Goal: Communication & Community: Answer question/provide support

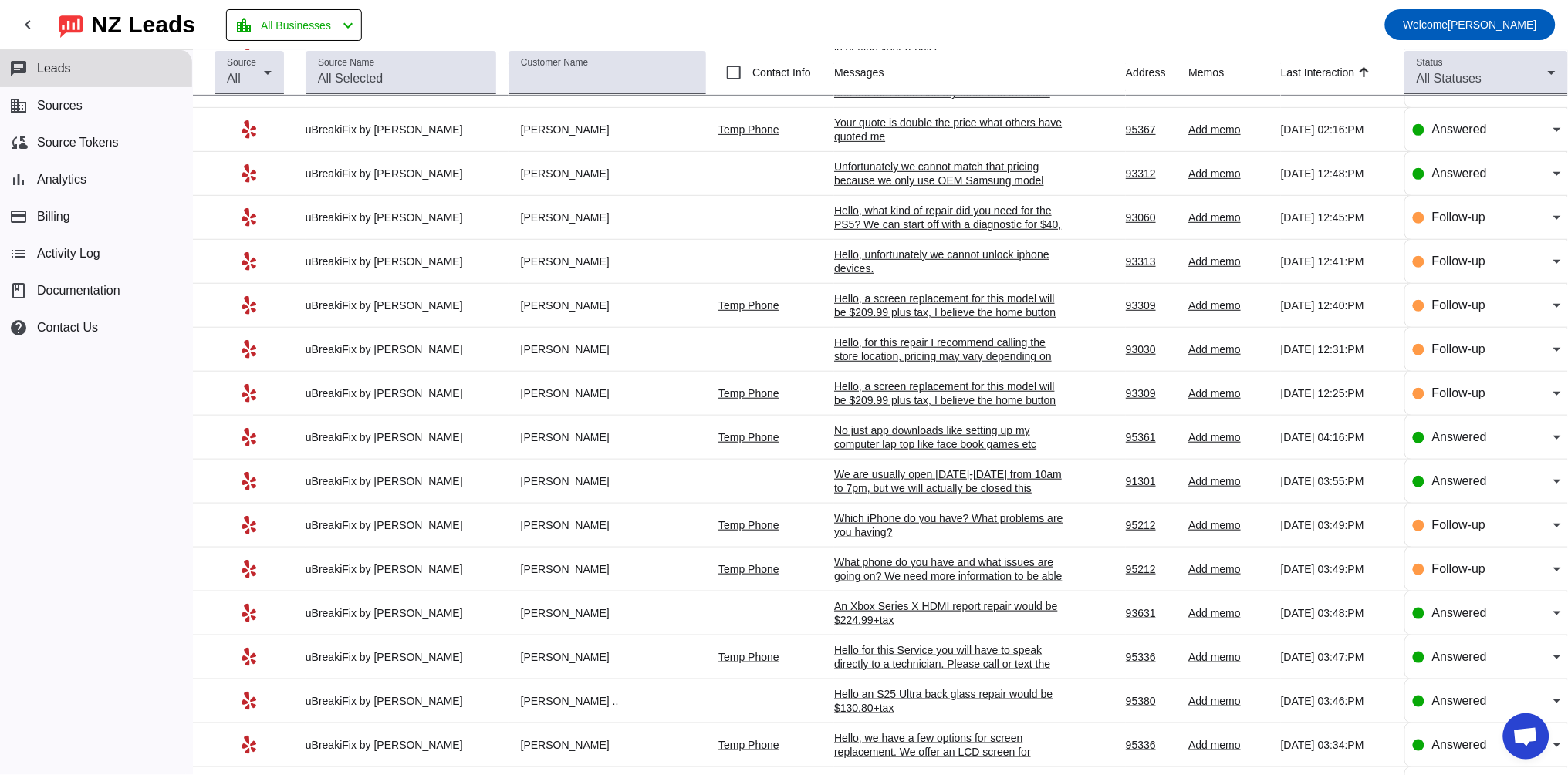
scroll to position [1998, 0]
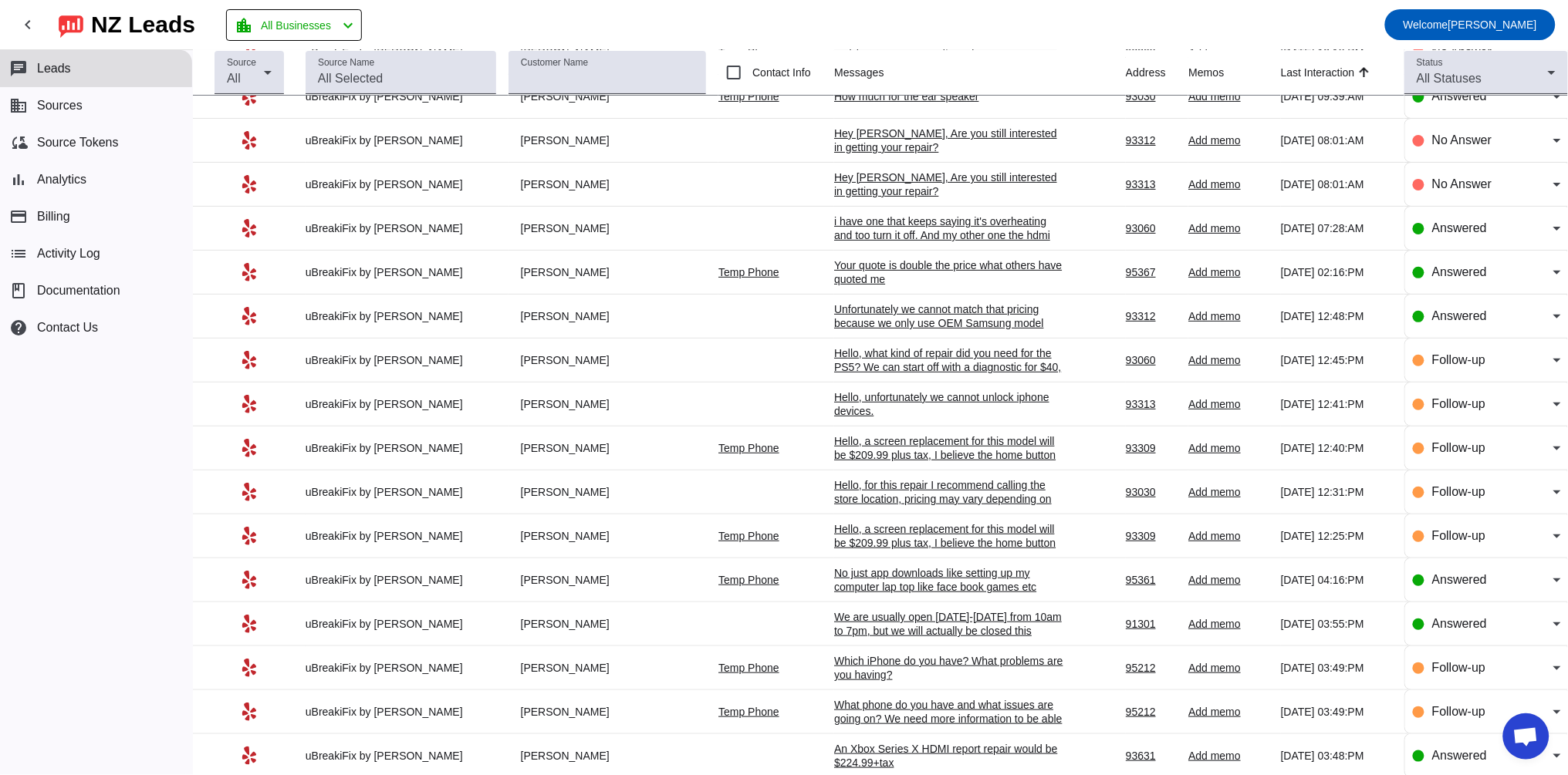
click at [945, 594] on div "No just app downloads like setting up my computer lap top like face book games …" at bounding box center [950, 579] width 232 height 28
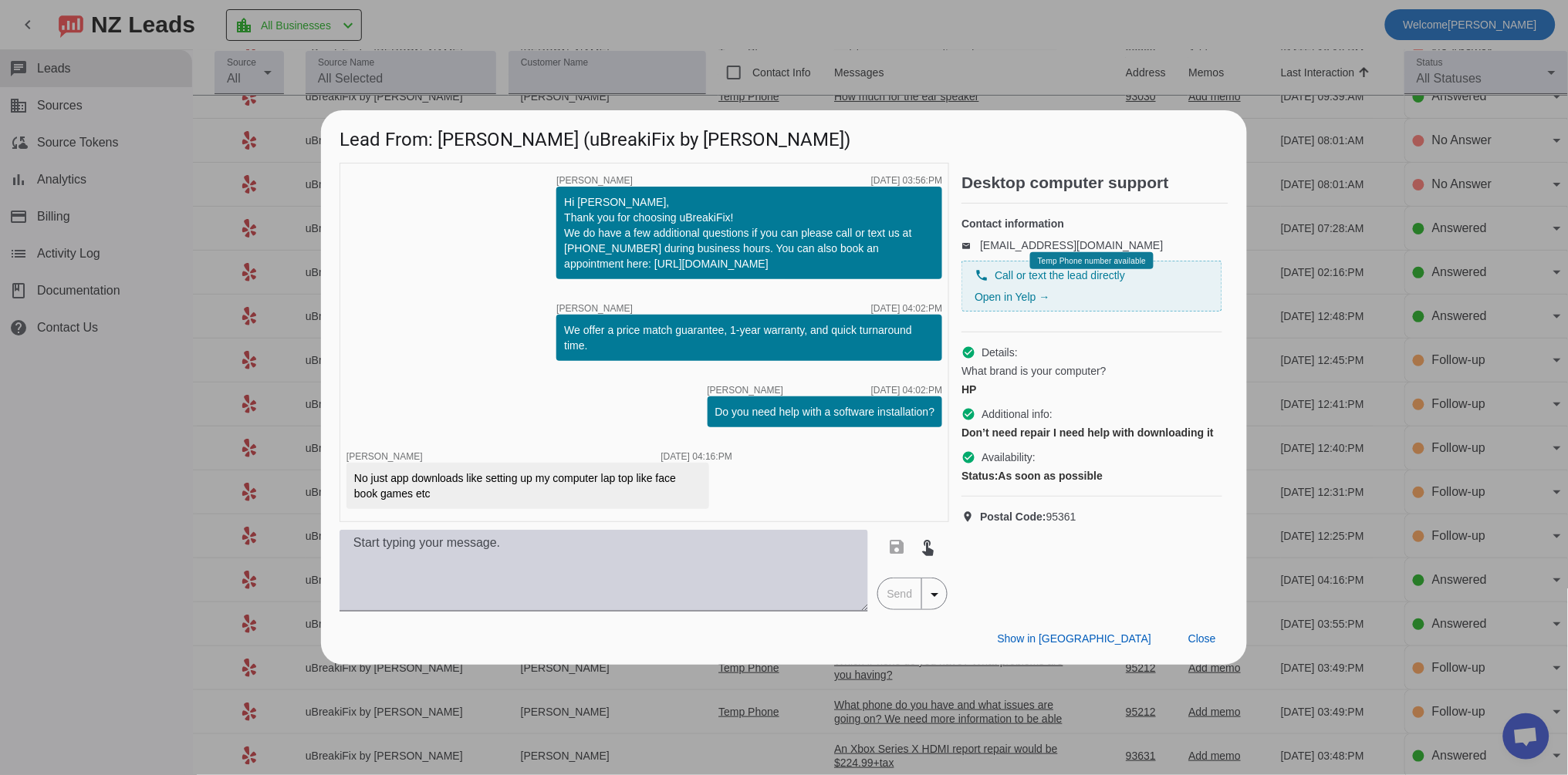
click at [416, 596] on textarea at bounding box center [603, 570] width 529 height 82
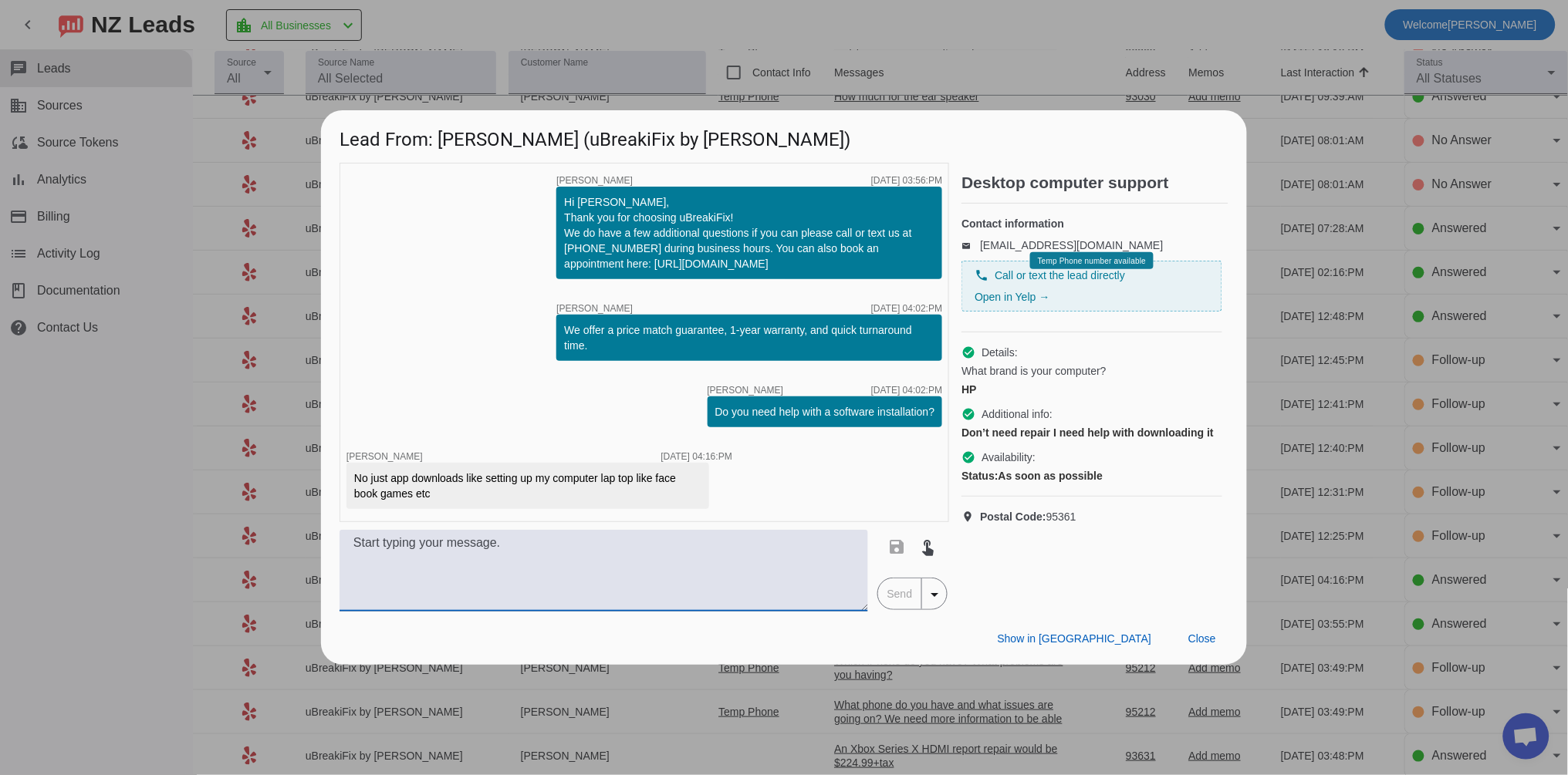
paste textarea "Hello for this device you will have to speak directly to a technician who will …"
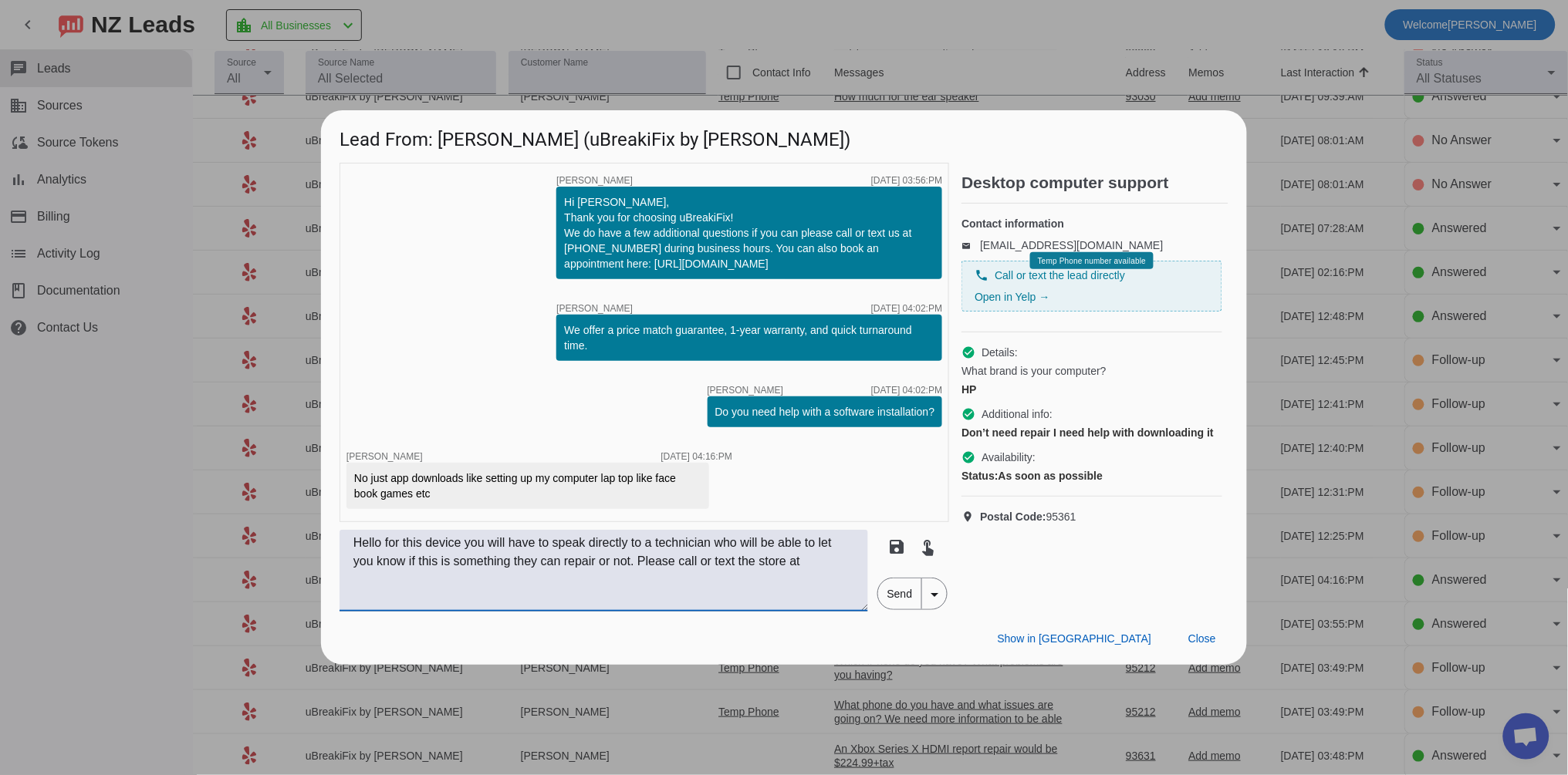
drag, startPoint x: 433, startPoint y: 541, endPoint x: 475, endPoint y: 543, distance: 42.0
click at [475, 543] on textarea "Hello for this device you will have to speak directly to a technician who will …" at bounding box center [603, 570] width 529 height 82
click at [409, 573] on textarea "Hello for this service you will have to speak directly to a technician who will…" at bounding box center [603, 570] width 529 height 82
drag, startPoint x: 594, startPoint y: 563, endPoint x: 627, endPoint y: 564, distance: 33.0
click at [627, 564] on textarea "Hello for this service you will have to speak directly to a technician who will…" at bounding box center [603, 570] width 529 height 82
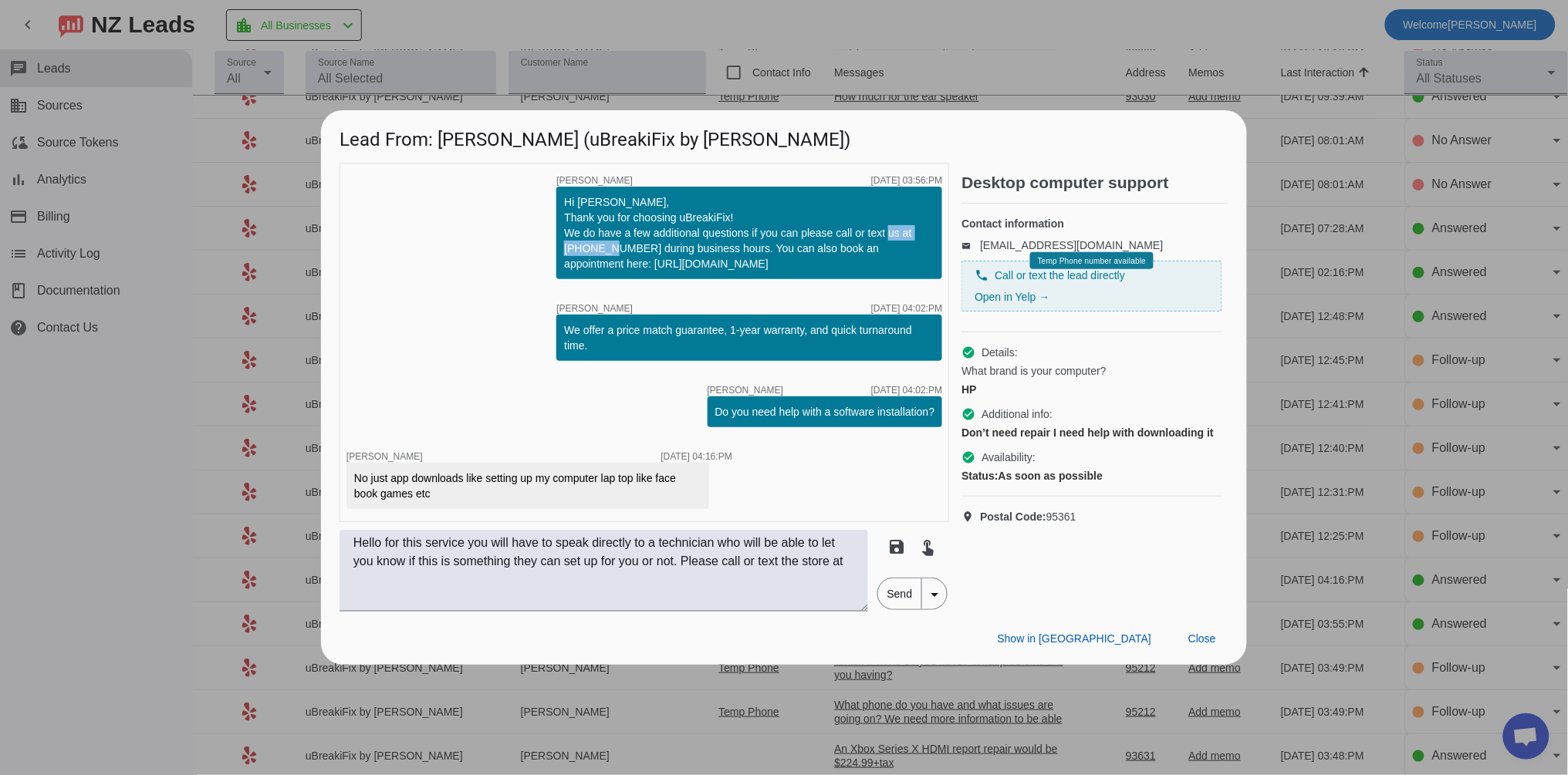
drag, startPoint x: 618, startPoint y: 251, endPoint x: 538, endPoint y: 251, distance: 80.0
click at [538, 251] on div "timer close [PERSON_NAME] [DATE] 03:56:PM Hi [PERSON_NAME], Thank you for choos…" at bounding box center [644, 342] width 609 height 360
copy div "[PHONE_NUMBER]"
click at [445, 575] on textarea "Hello for this service you will have to speak directly to a technician who will…" at bounding box center [603, 570] width 529 height 82
paste textarea "[PHONE_NUMBER]"
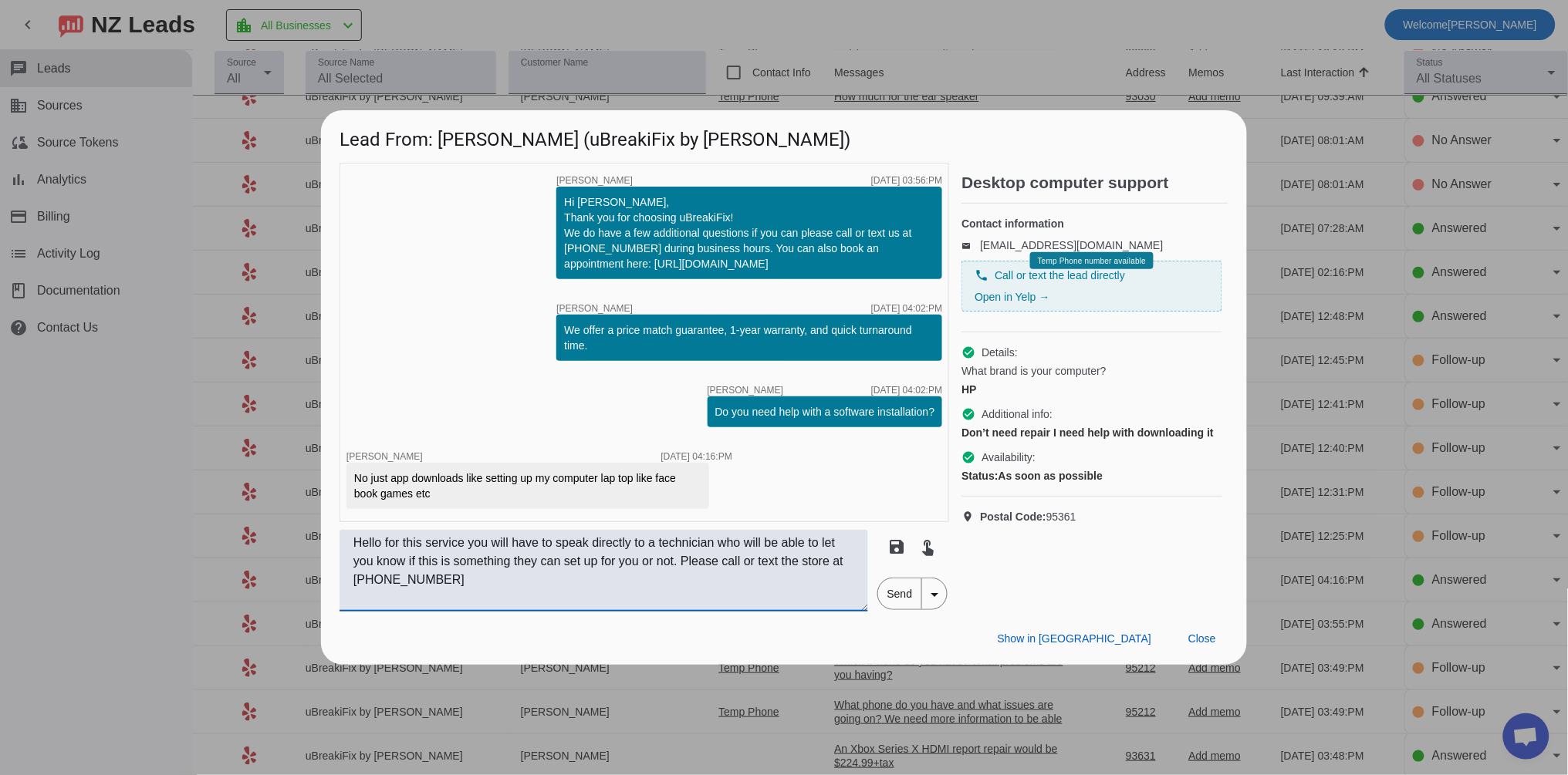
type textarea "Hello for this service you will have to speak directly to a technician who will…"
click at [901, 596] on span "Send" at bounding box center [899, 594] width 44 height 30
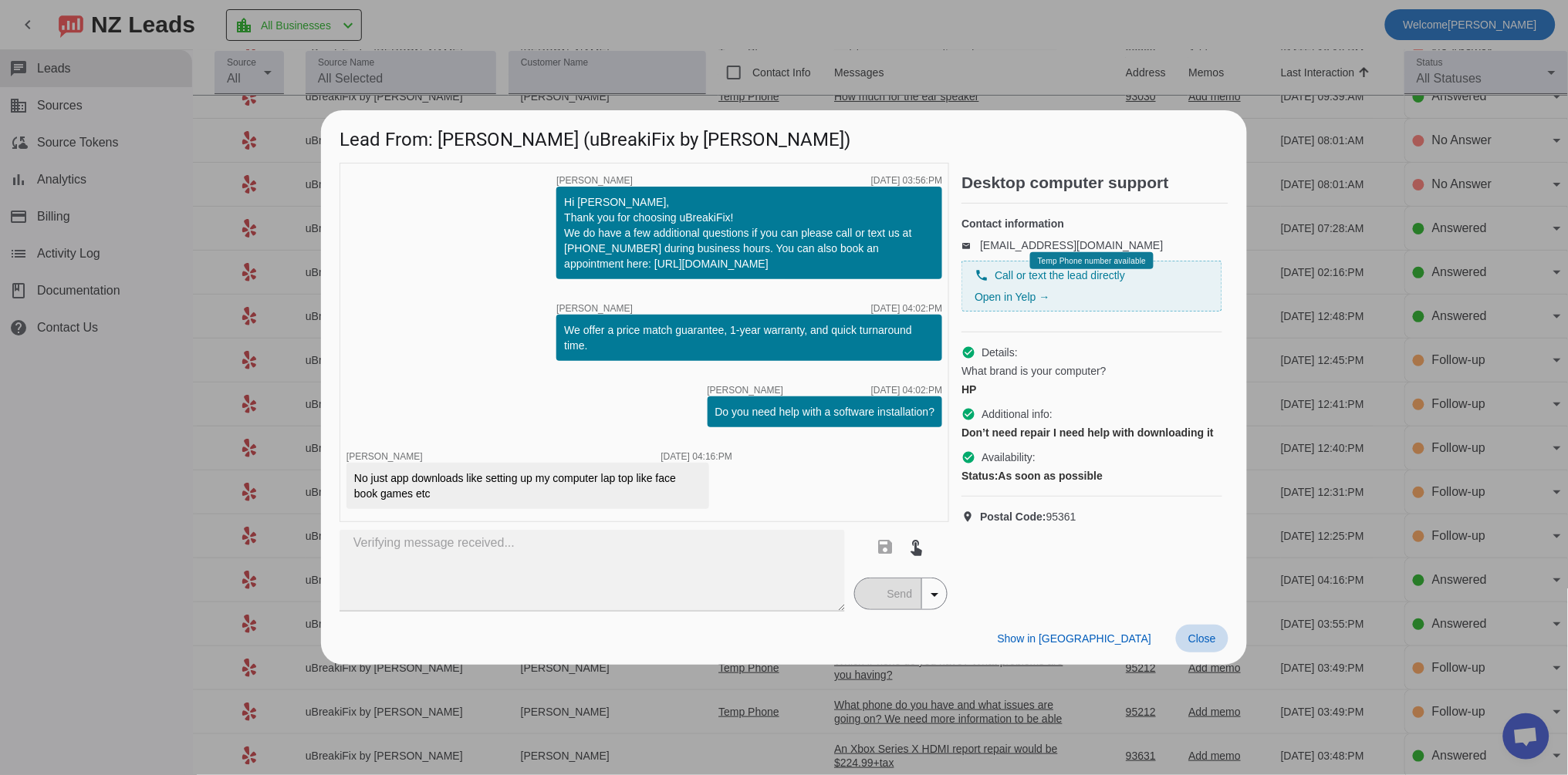
click at [1195, 640] on span "Close" at bounding box center [1202, 639] width 28 height 13
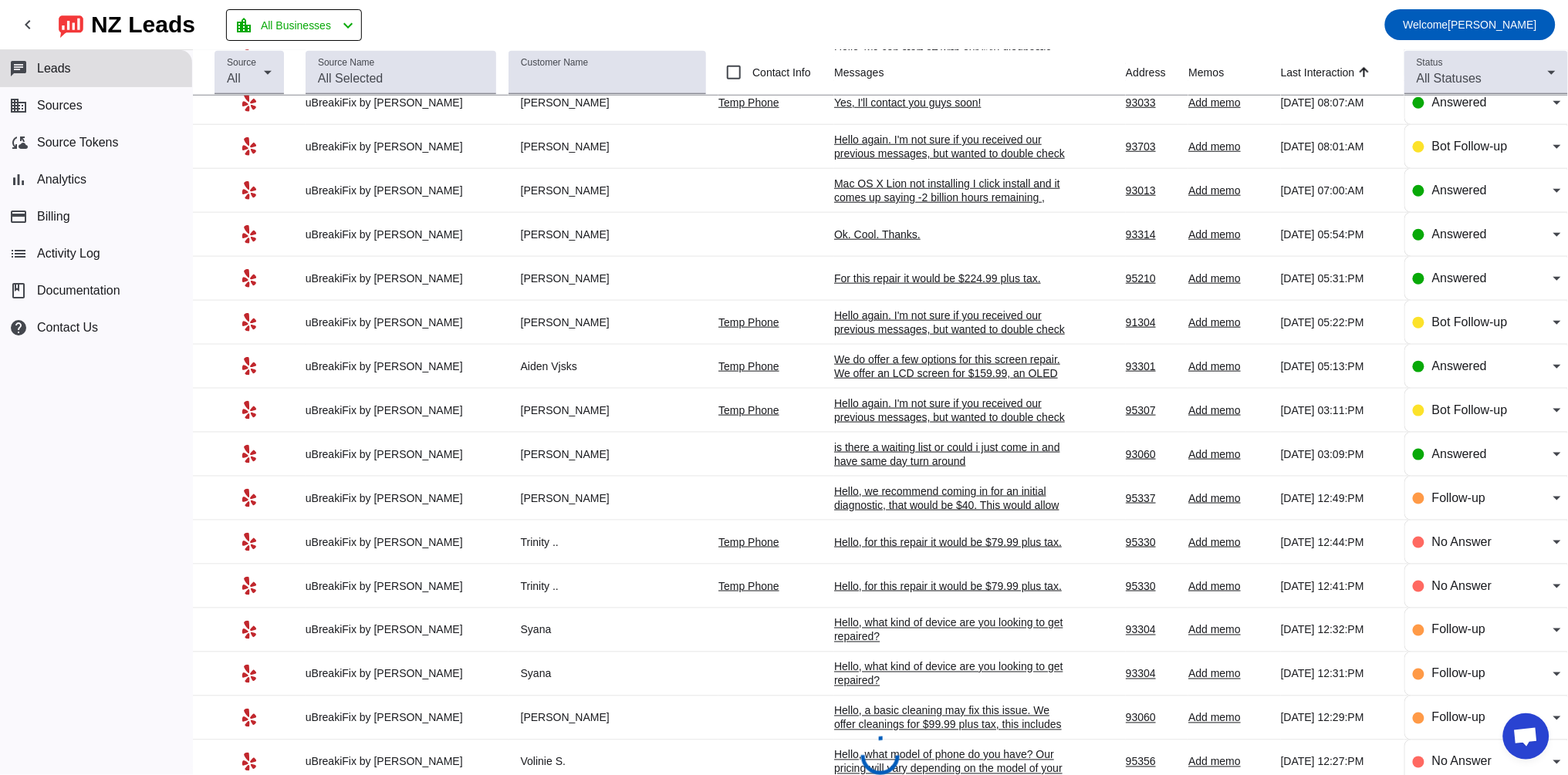
scroll to position [440, 0]
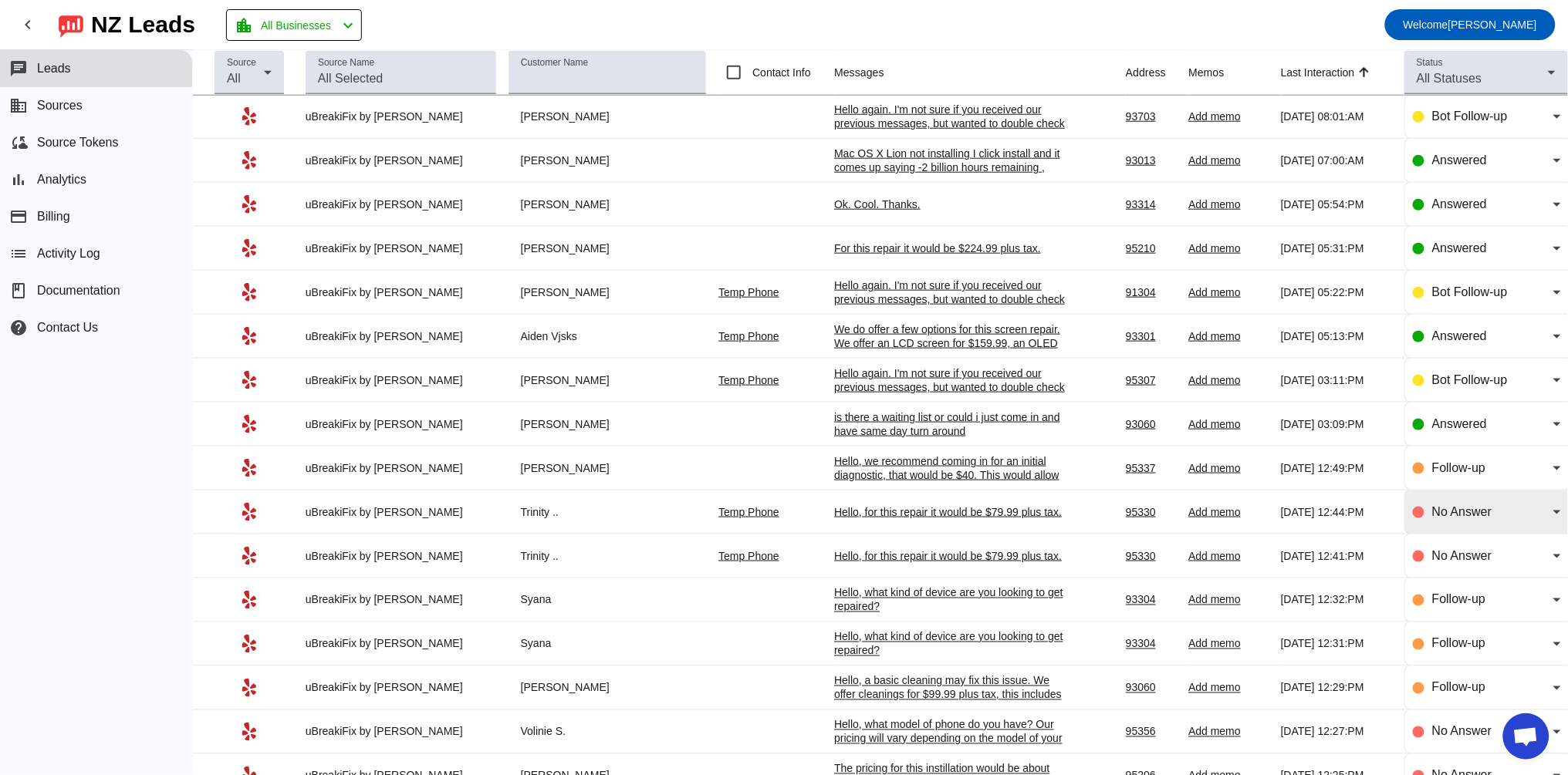
click at [1478, 534] on div "No Answer" at bounding box center [1486, 512] width 148 height 43
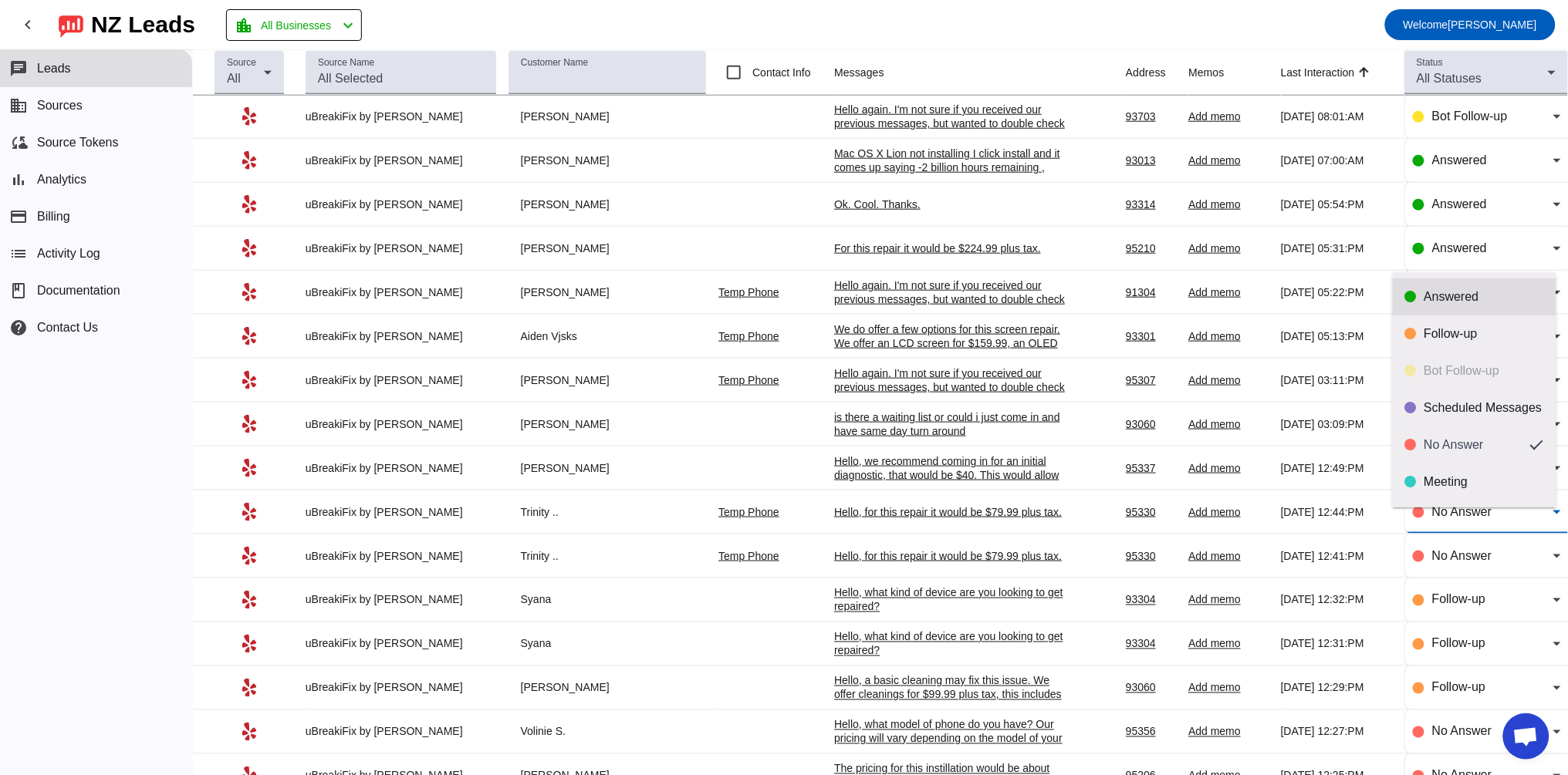
click at [1432, 293] on div "Answered" at bounding box center [1484, 296] width 119 height 15
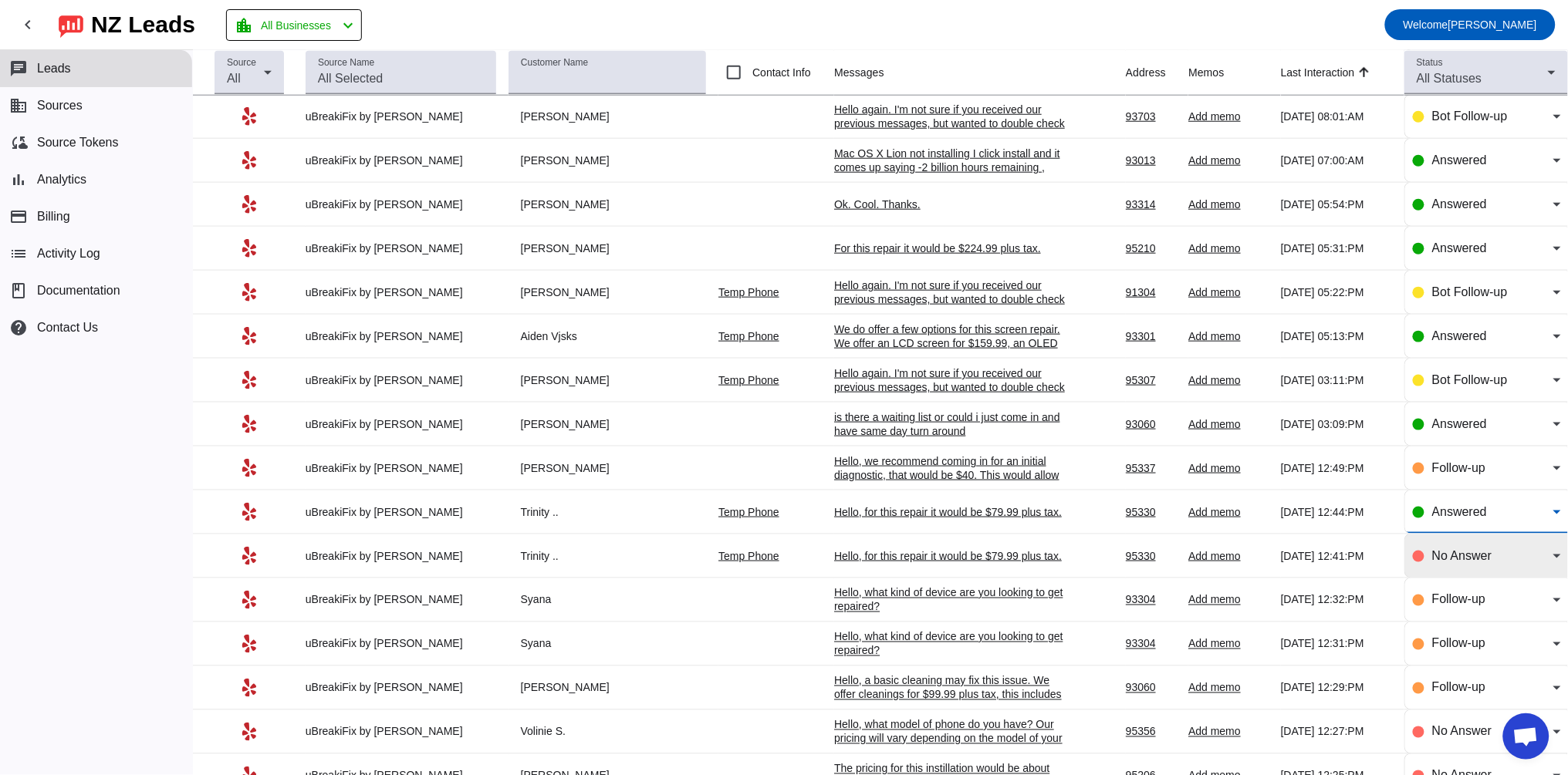
click at [1433, 562] on span "No Answer" at bounding box center [1461, 555] width 59 height 13
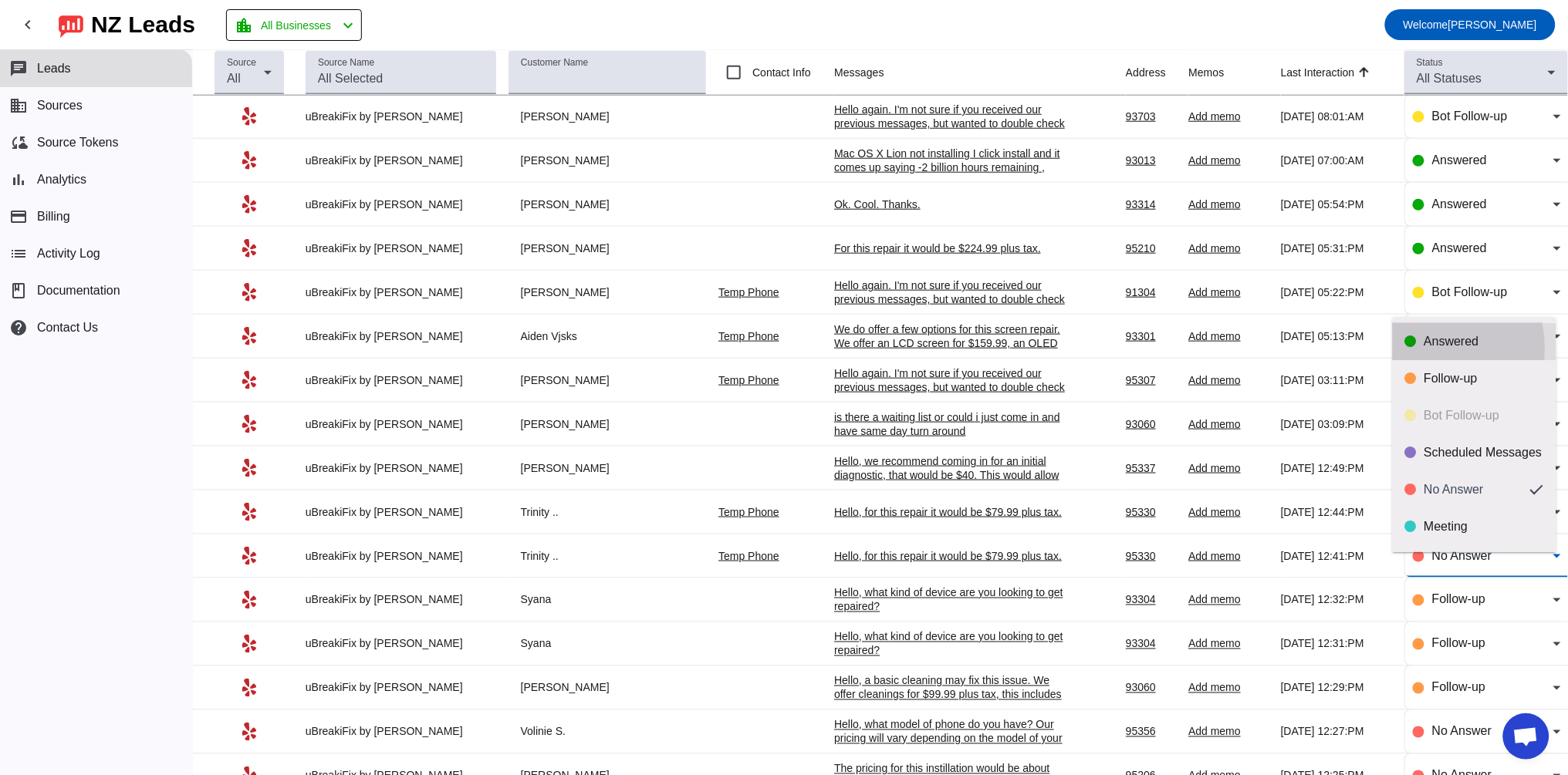
click at [1409, 349] on mat-option "Answered" at bounding box center [1474, 341] width 163 height 37
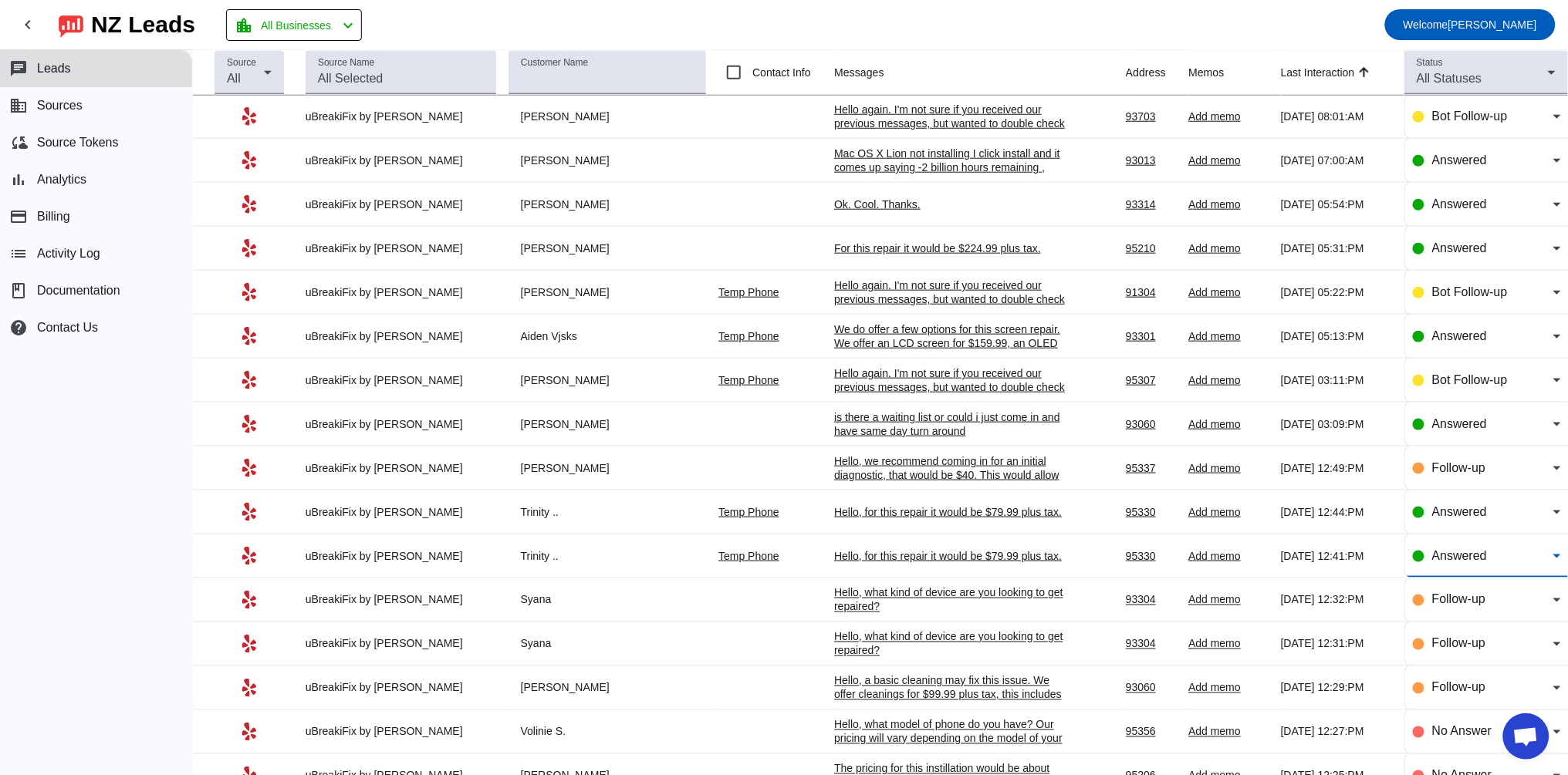
scroll to position [583, 0]
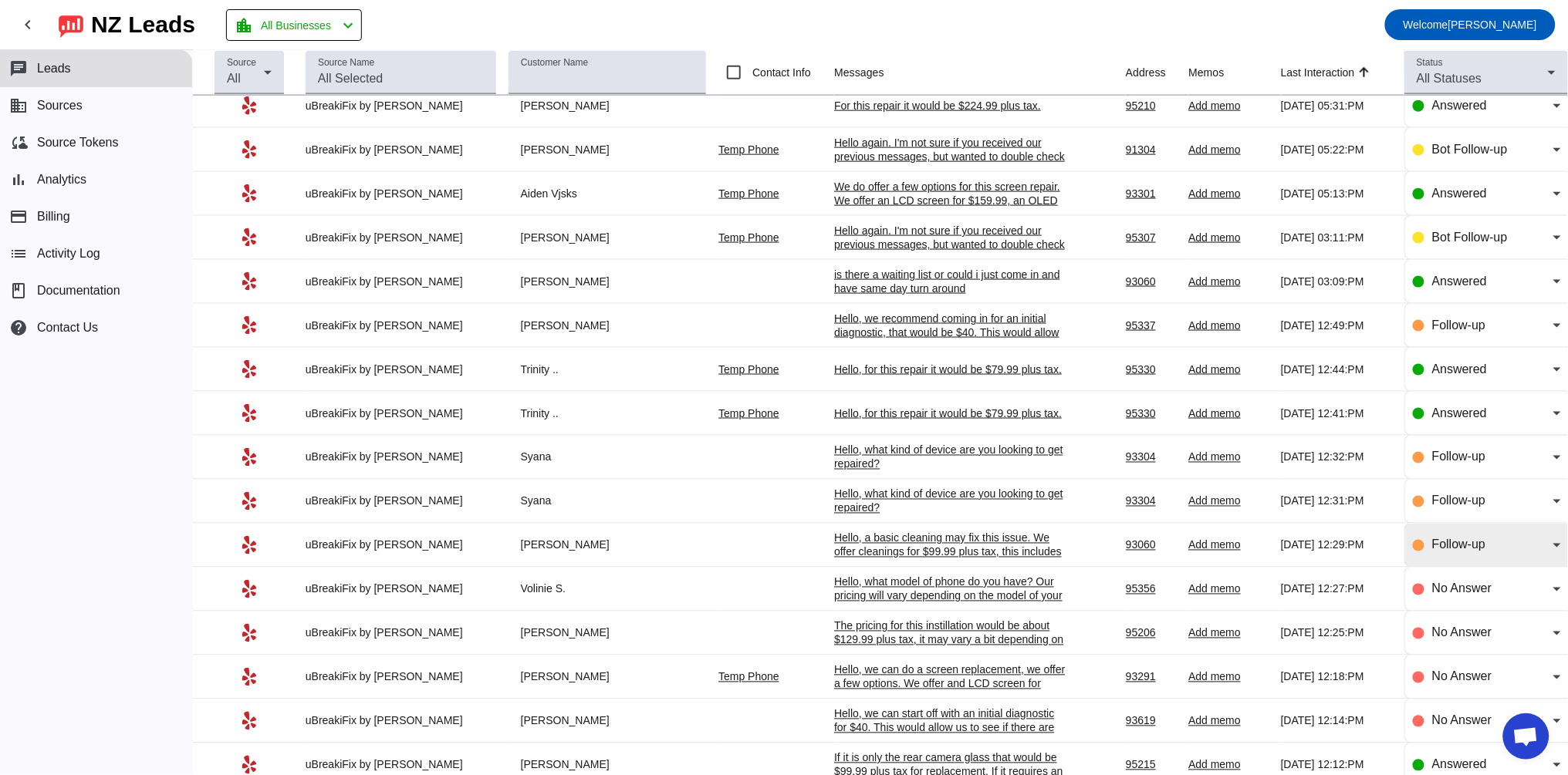
click at [1459, 550] on div "Follow-up" at bounding box center [1486, 545] width 148 height 43
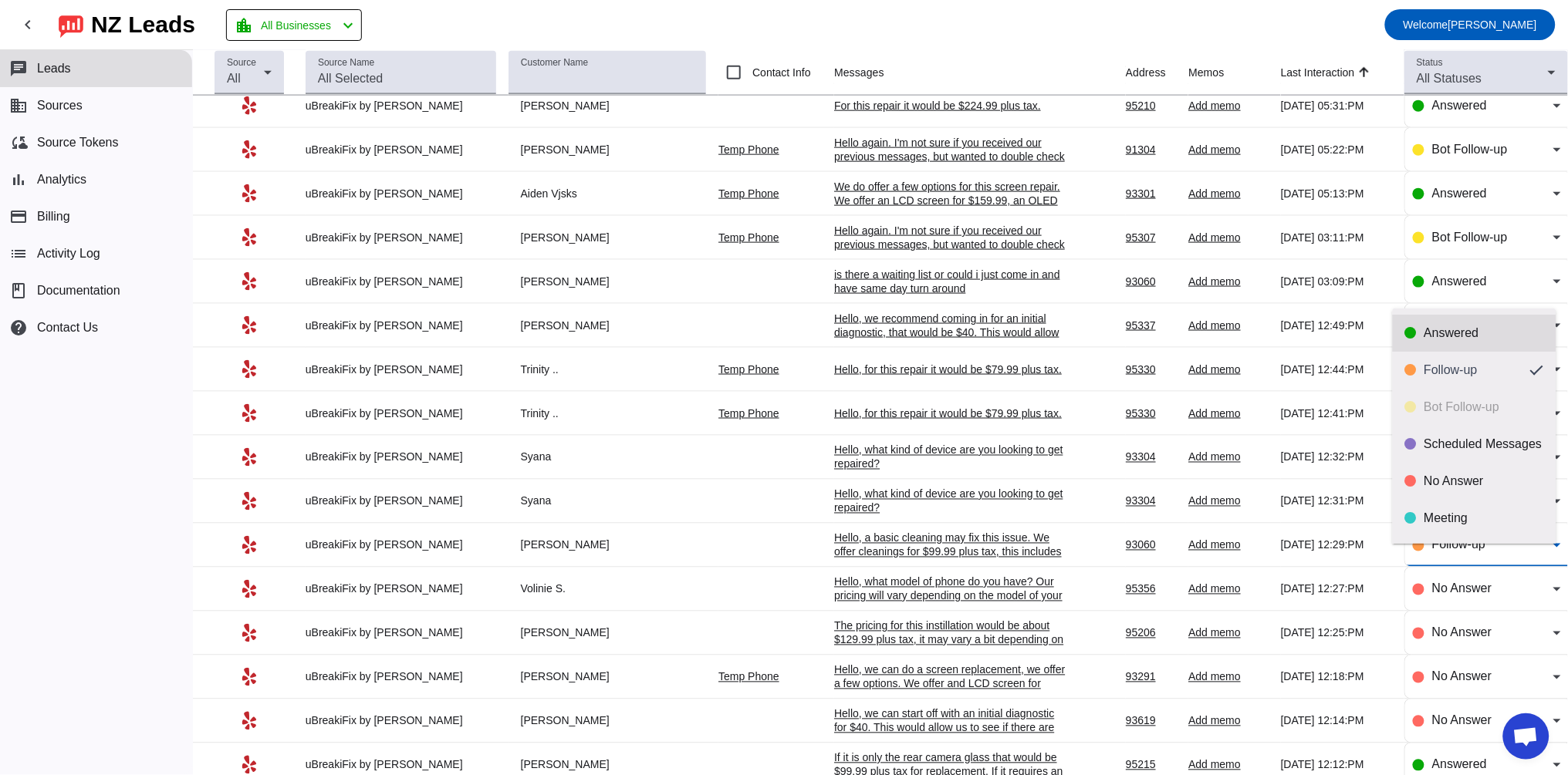
click at [1432, 320] on mat-option "Answered" at bounding box center [1474, 333] width 163 height 37
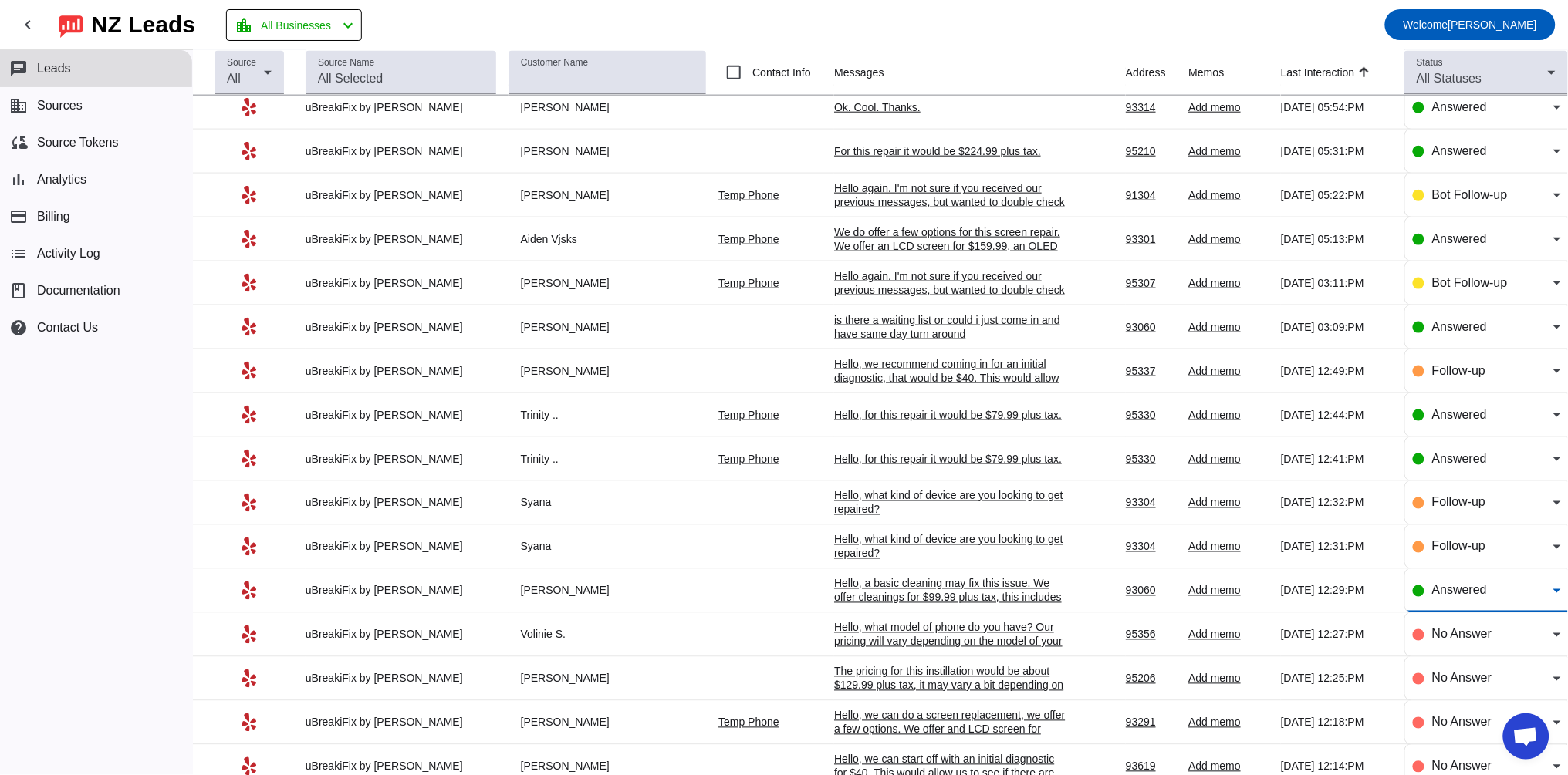
scroll to position [440, 0]
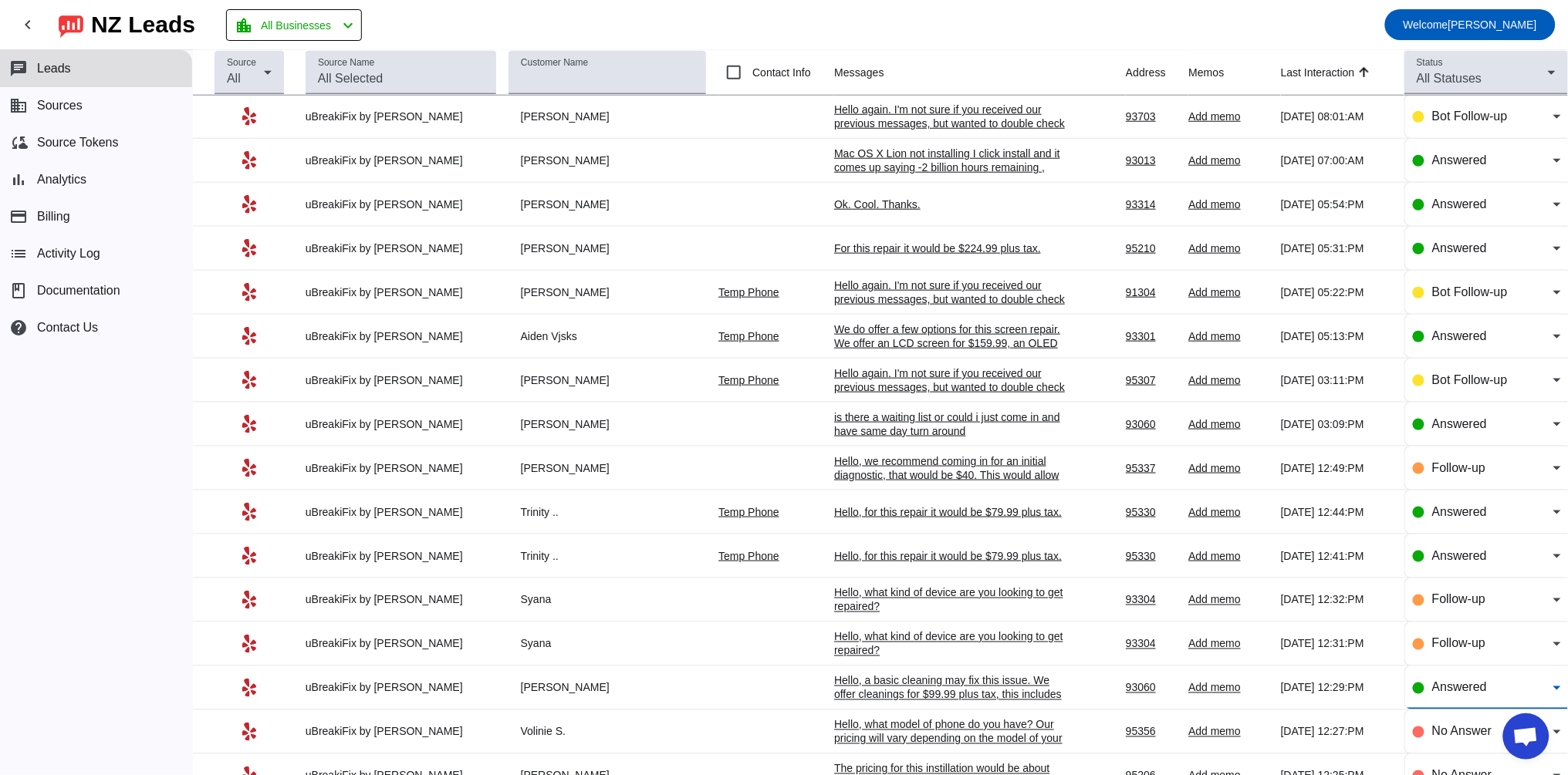
click at [868, 212] on div "Ok. Cool. Thanks." at bounding box center [950, 204] width 232 height 13
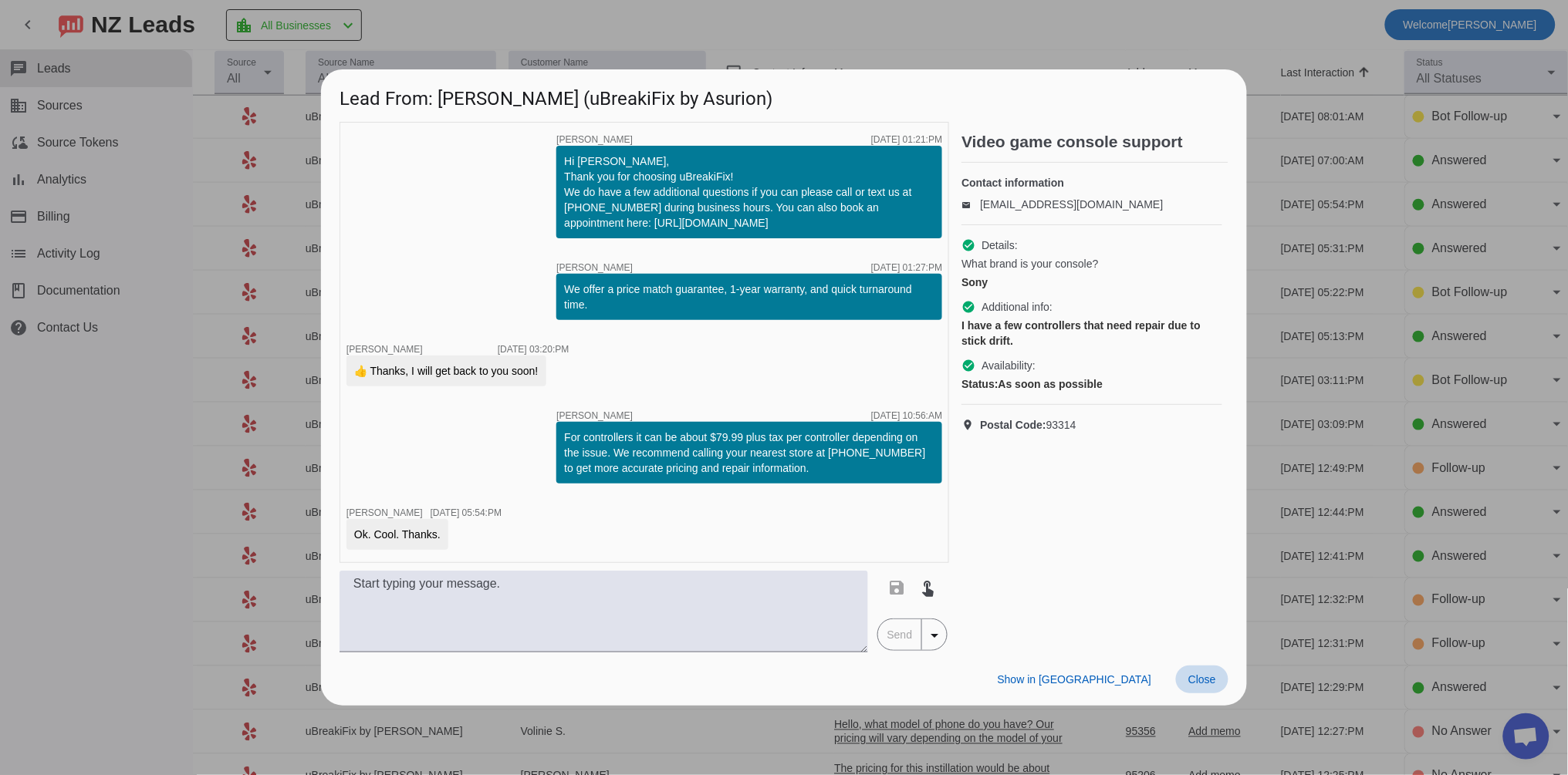
click at [1205, 678] on span "Close" at bounding box center [1202, 679] width 28 height 13
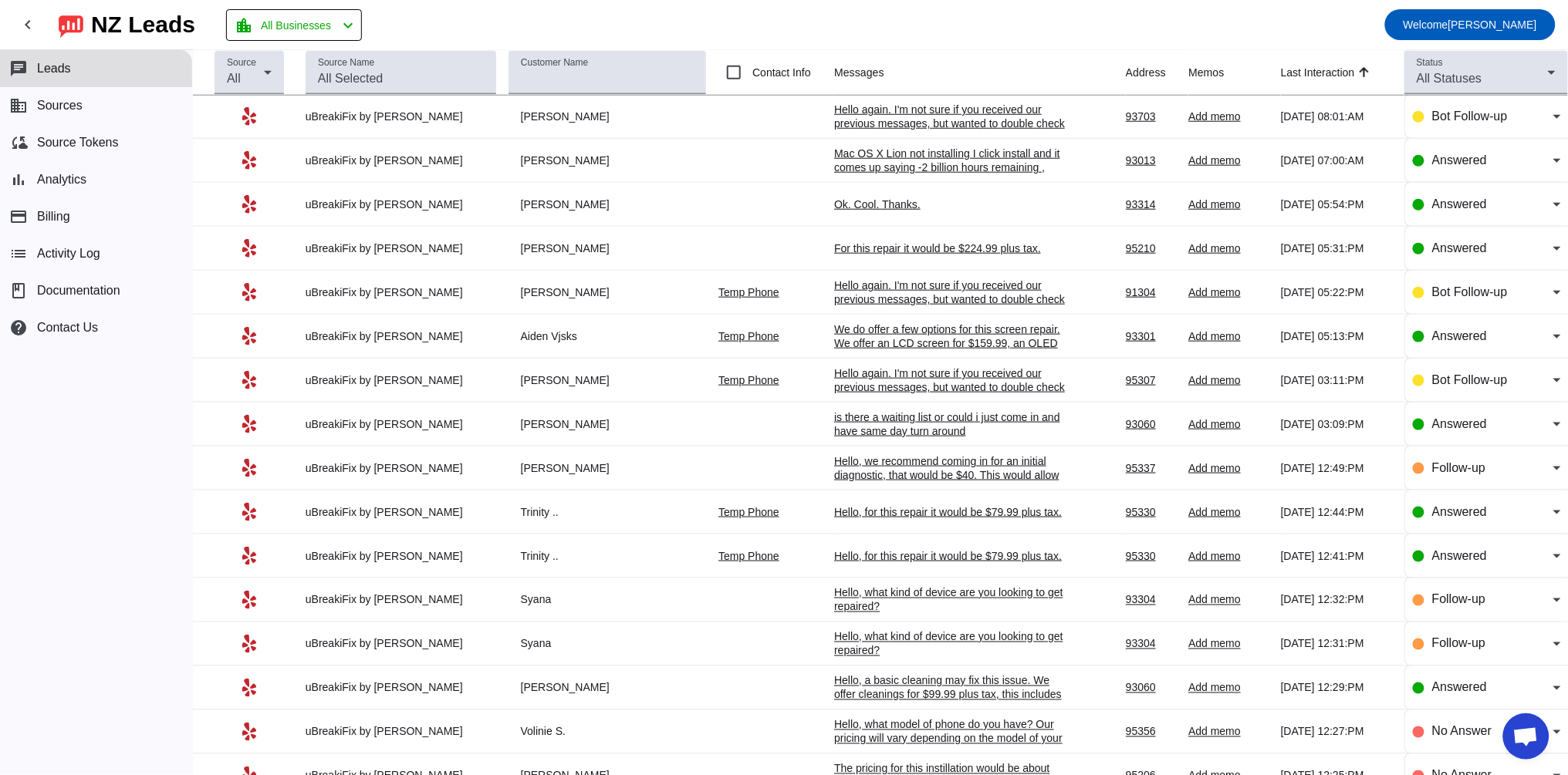
click at [912, 305] on div "Hello again. I'm not sure if you received our previous messages, but wanted to …" at bounding box center [950, 299] width 232 height 41
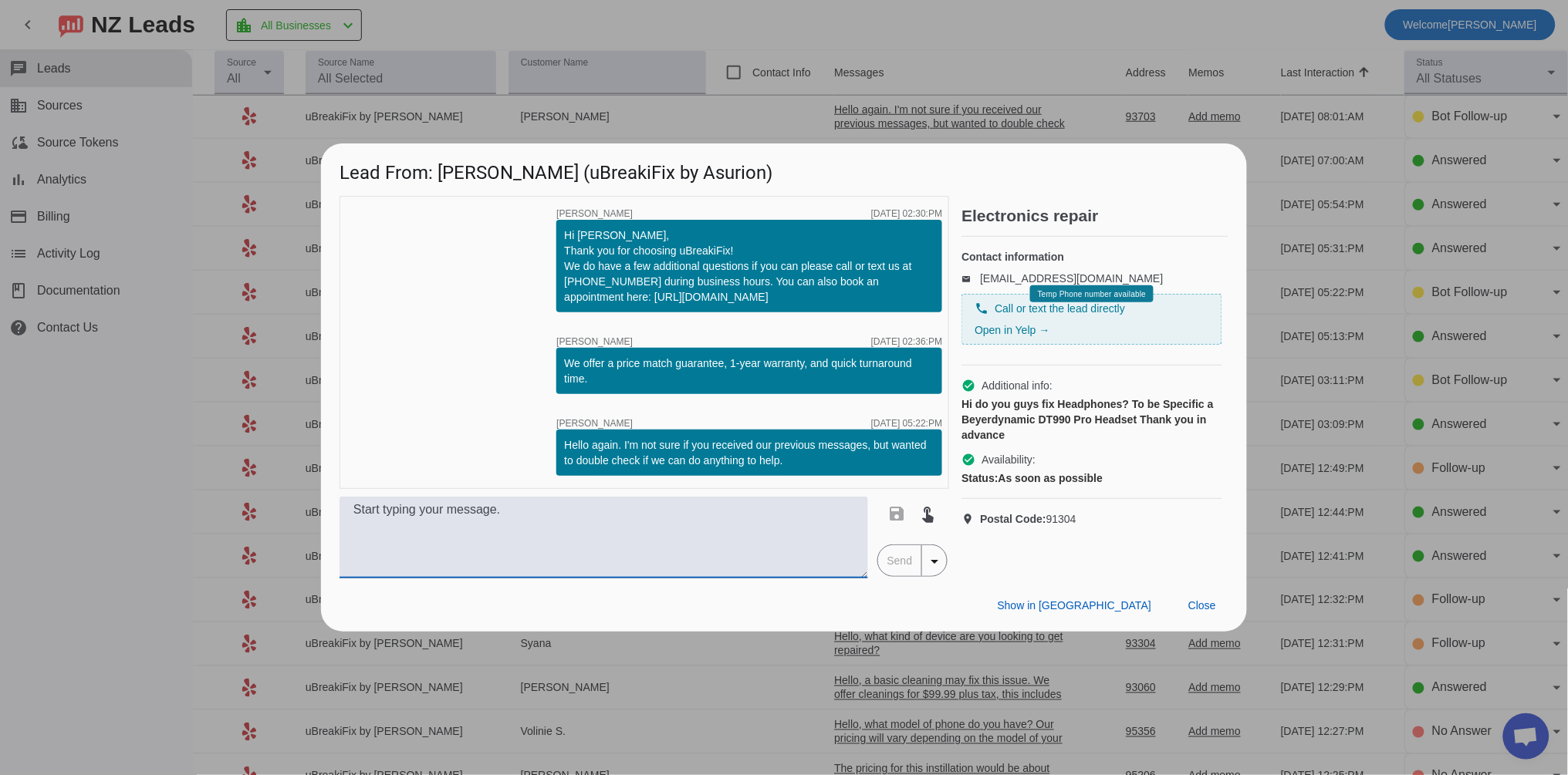
click at [535, 550] on textarea at bounding box center [603, 537] width 529 height 82
paste textarea "Hello for this device you will have to speak directly to a technician who will …"
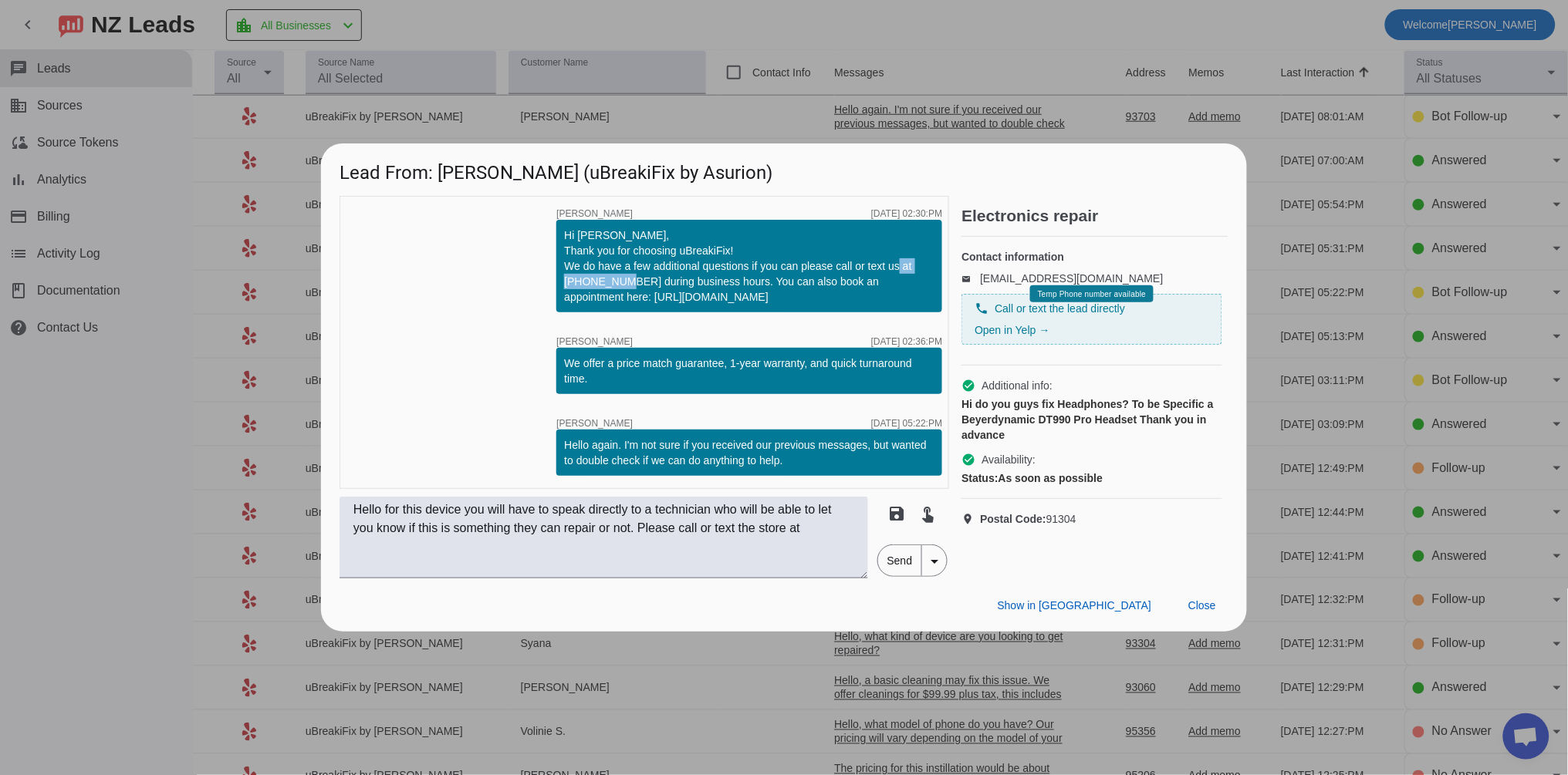
drag, startPoint x: 639, startPoint y: 283, endPoint x: 564, endPoint y: 277, distance: 75.2
click at [564, 277] on div "Hi [PERSON_NAME], Thank you for choosing uBreakiFix! We do have a few additiona…" at bounding box center [749, 266] width 371 height 77
copy div "[PHONE_NUMBER]"
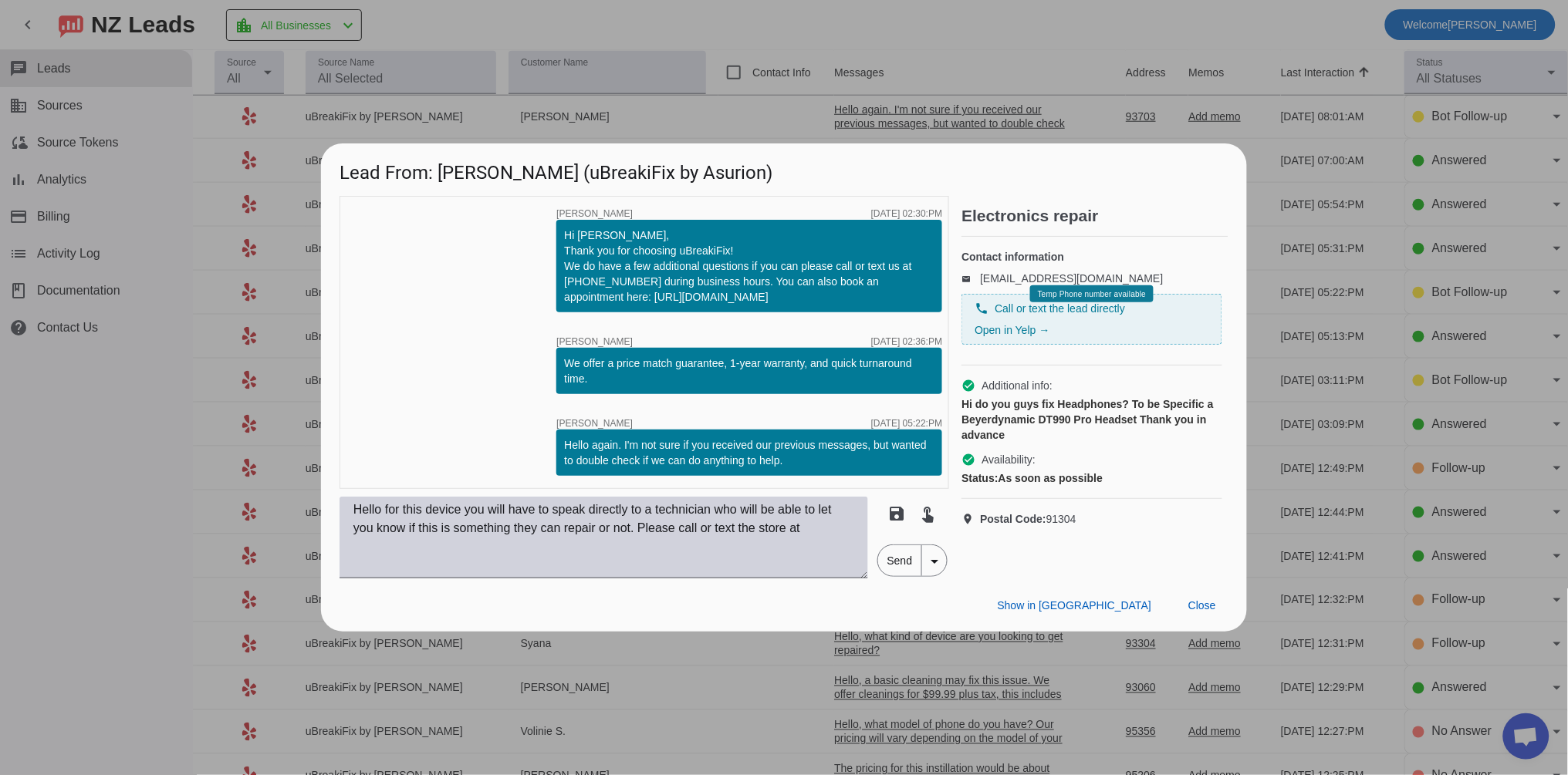
click at [856, 529] on textarea "Hello for this device you will have to speak directly to a technician who will …" at bounding box center [603, 537] width 529 height 82
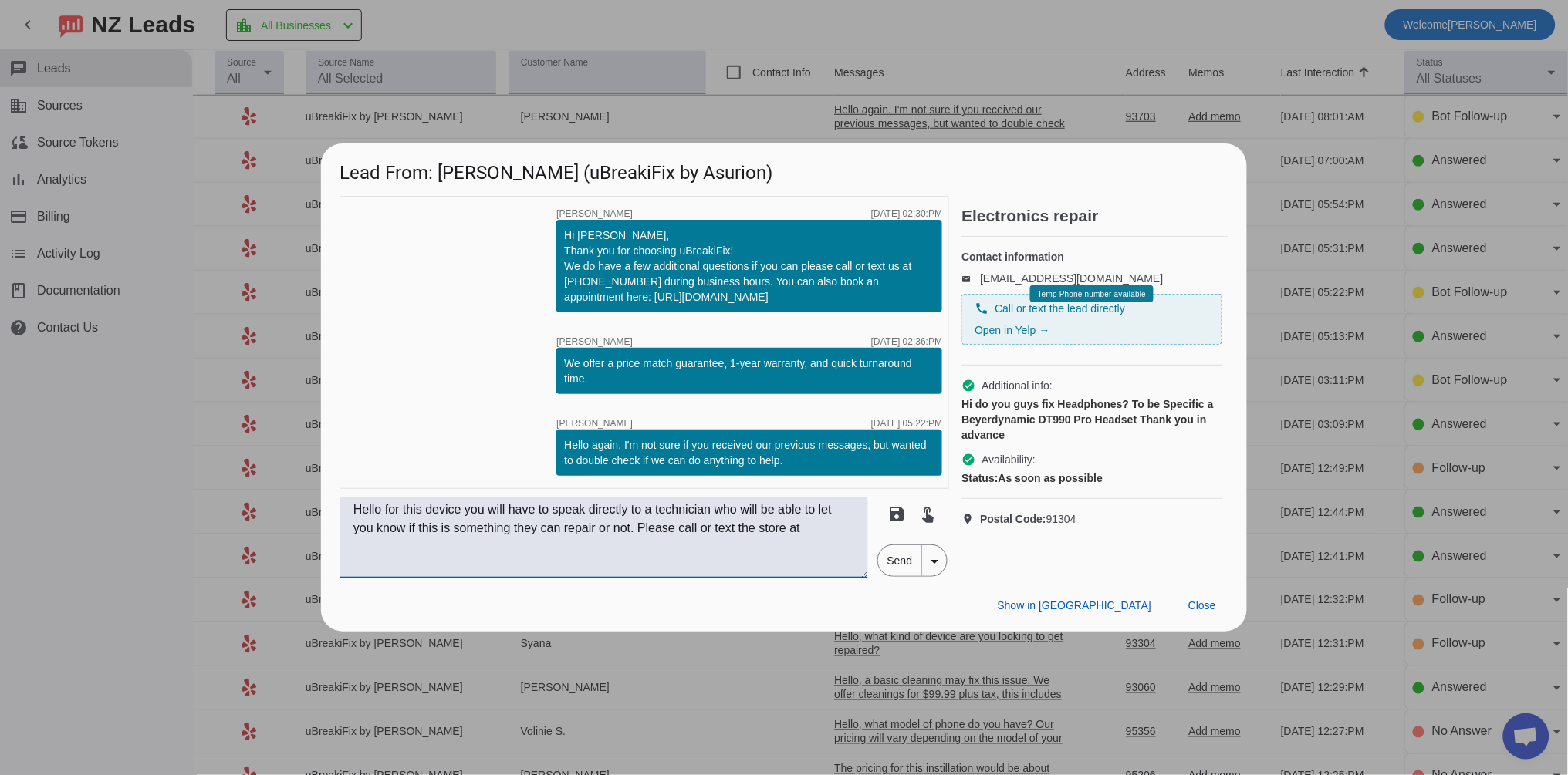
paste textarea "[PHONE_NUMBER]"
type textarea "Hello for this device you will have to speak directly to a technician who will …"
click at [909, 562] on span "Send" at bounding box center [899, 561] width 44 height 30
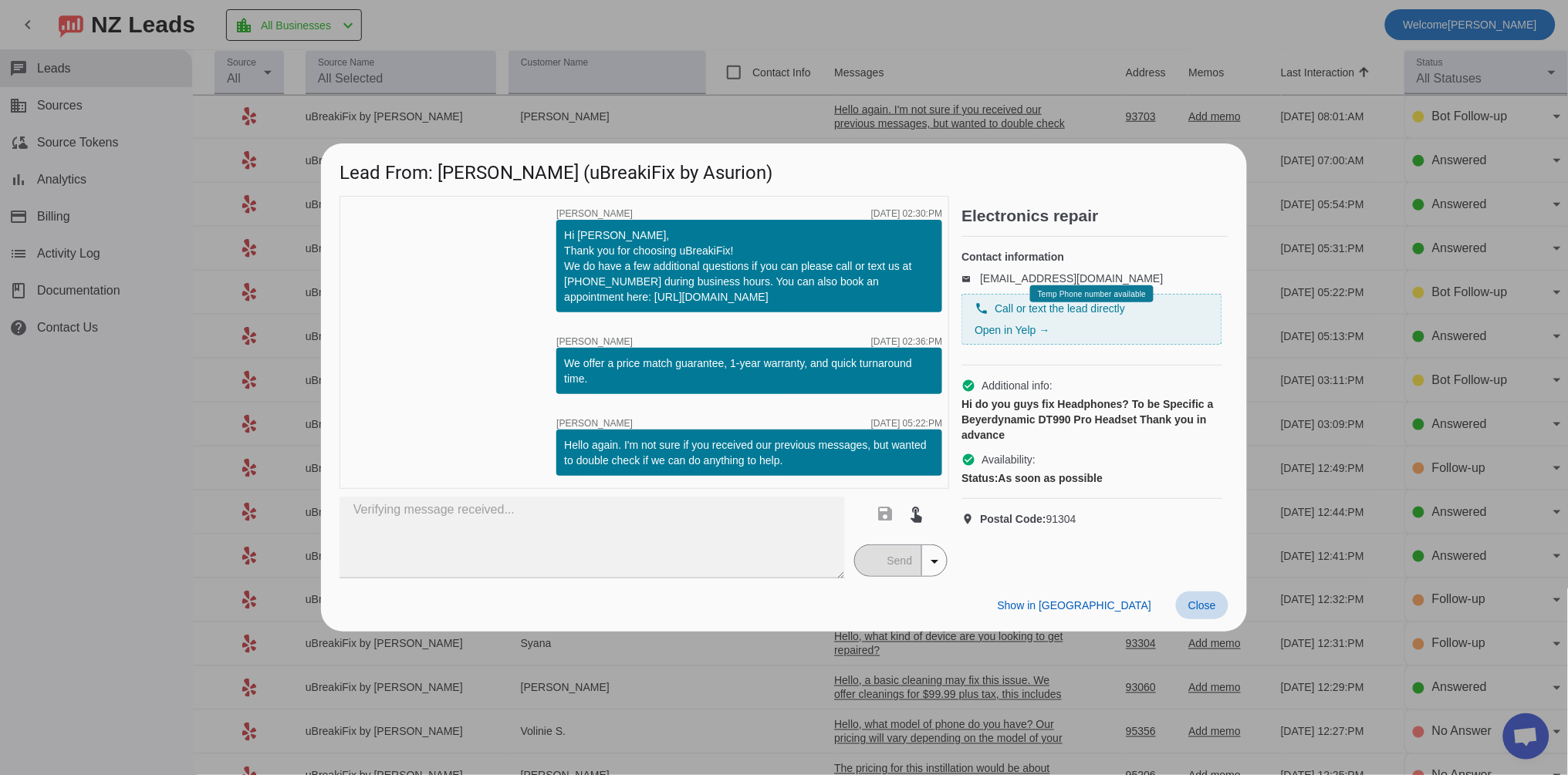
click at [1193, 596] on span at bounding box center [1202, 605] width 52 height 28
